Goal: Information Seeking & Learning: Learn about a topic

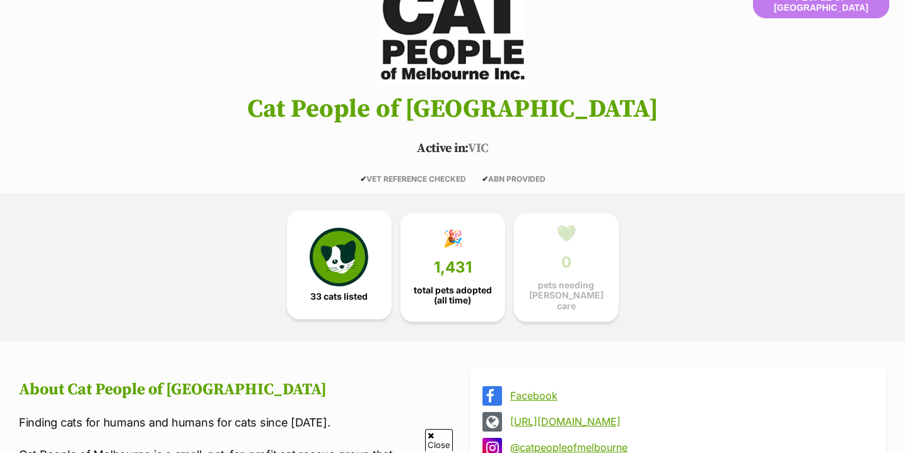
click at [360, 278] on img at bounding box center [339, 257] width 58 height 58
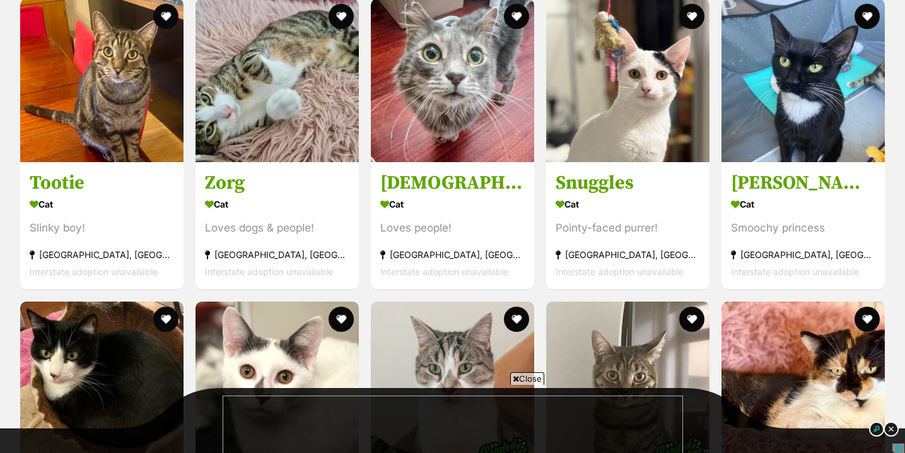
scroll to position [2166, 0]
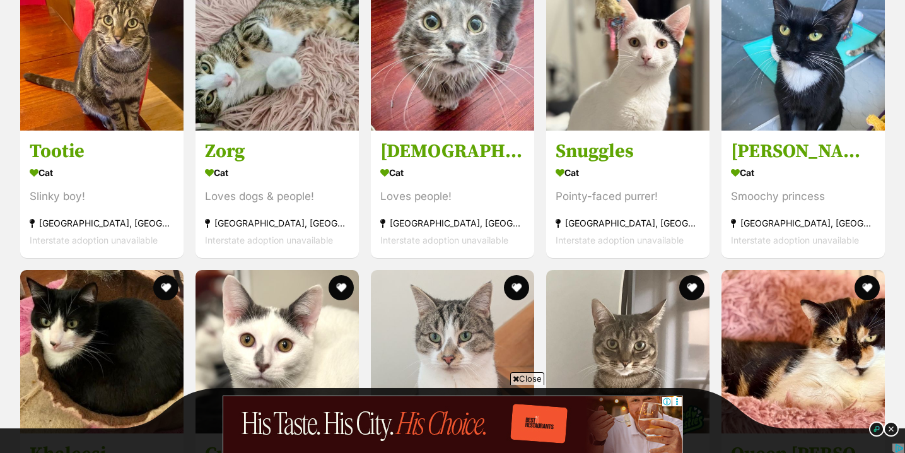
click at [526, 386] on div "Close" at bounding box center [452, 418] width 459 height 69
click at [532, 374] on span "Close" at bounding box center [527, 378] width 34 height 13
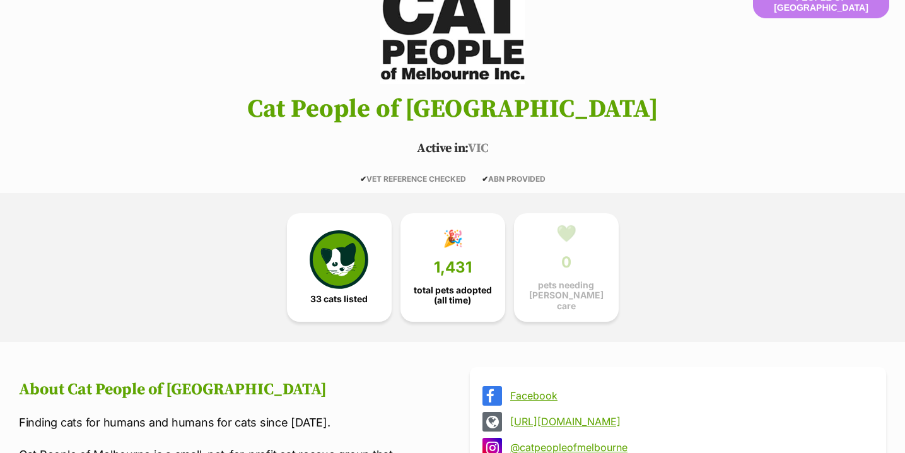
scroll to position [138, 0]
click at [455, 289] on span "total pets adopted (all time)" at bounding box center [452, 293] width 83 height 20
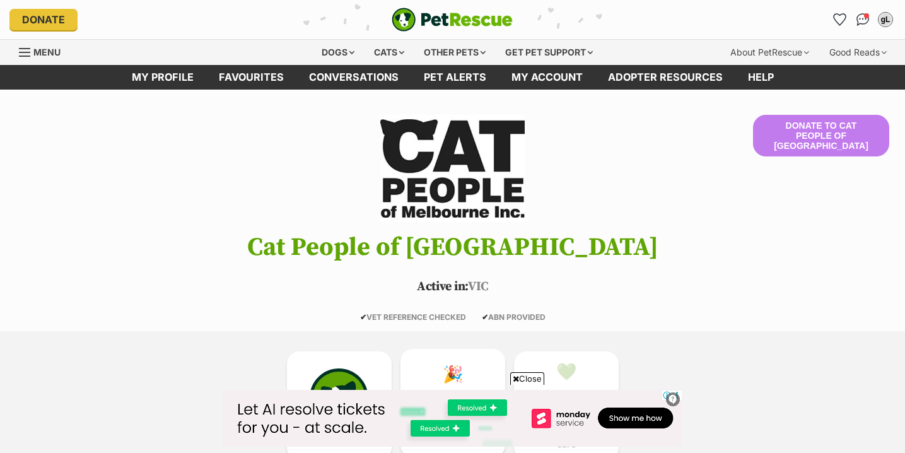
click at [447, 349] on link "🎉 1,431 total pets adopted (all time)" at bounding box center [453, 403] width 105 height 108
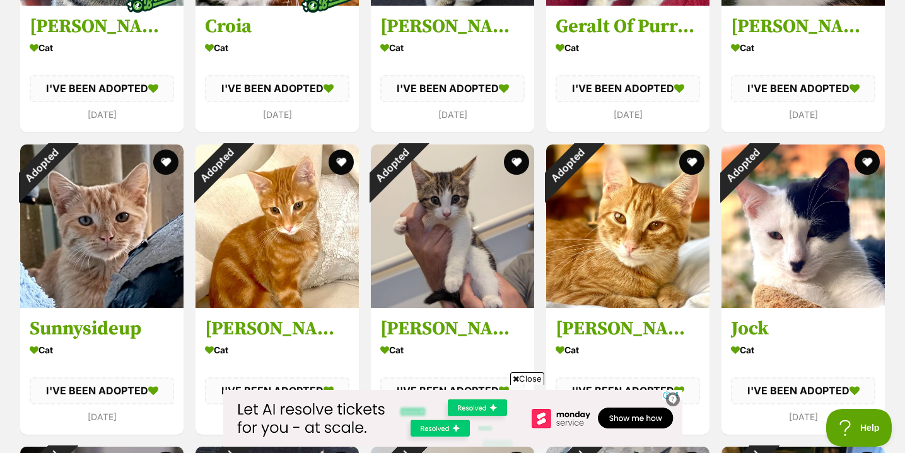
scroll to position [3031, 0]
